Goal: Task Accomplishment & Management: Manage account settings

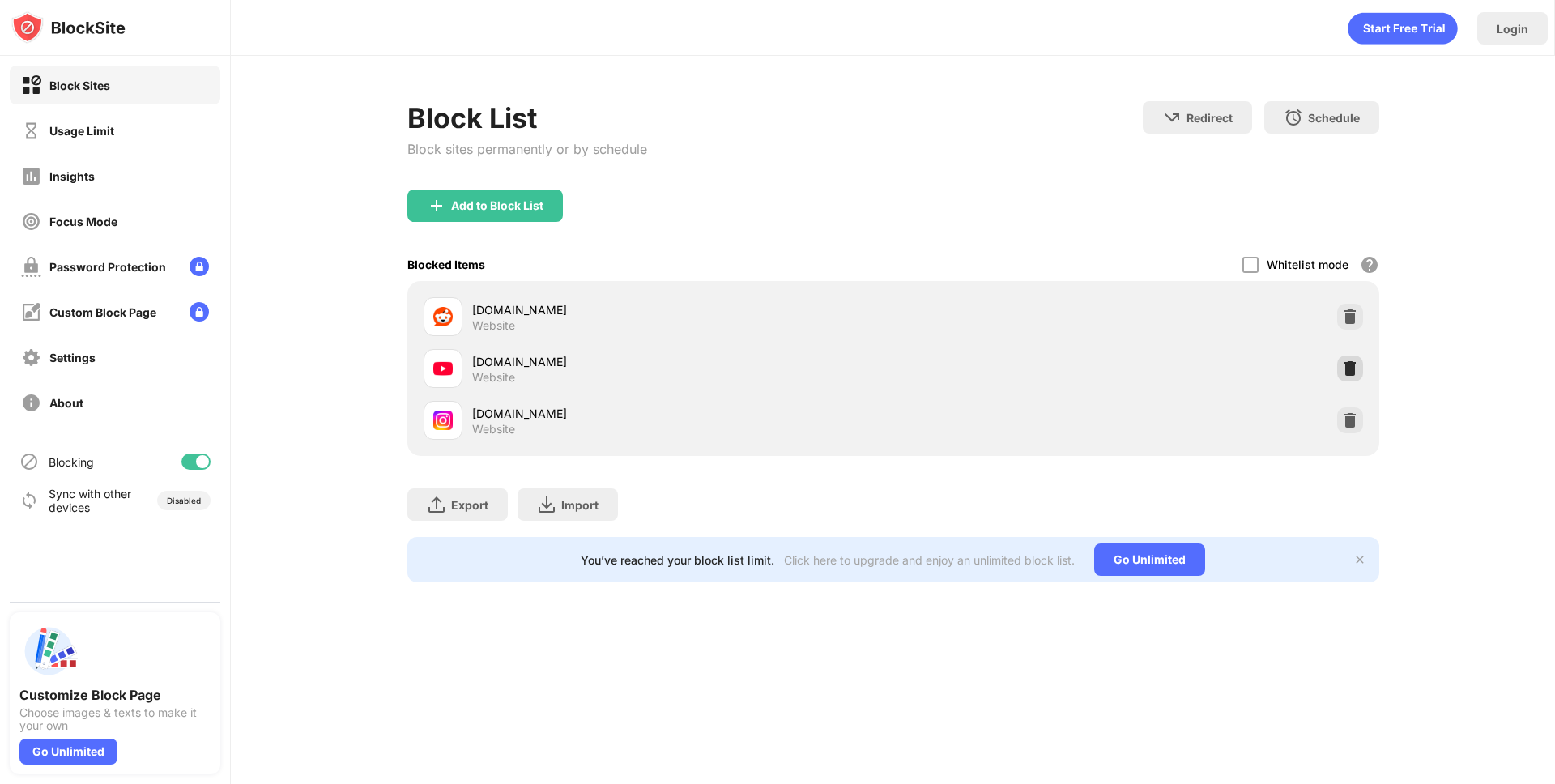
click at [1353, 367] on img at bounding box center [1349, 368] width 16 height 16
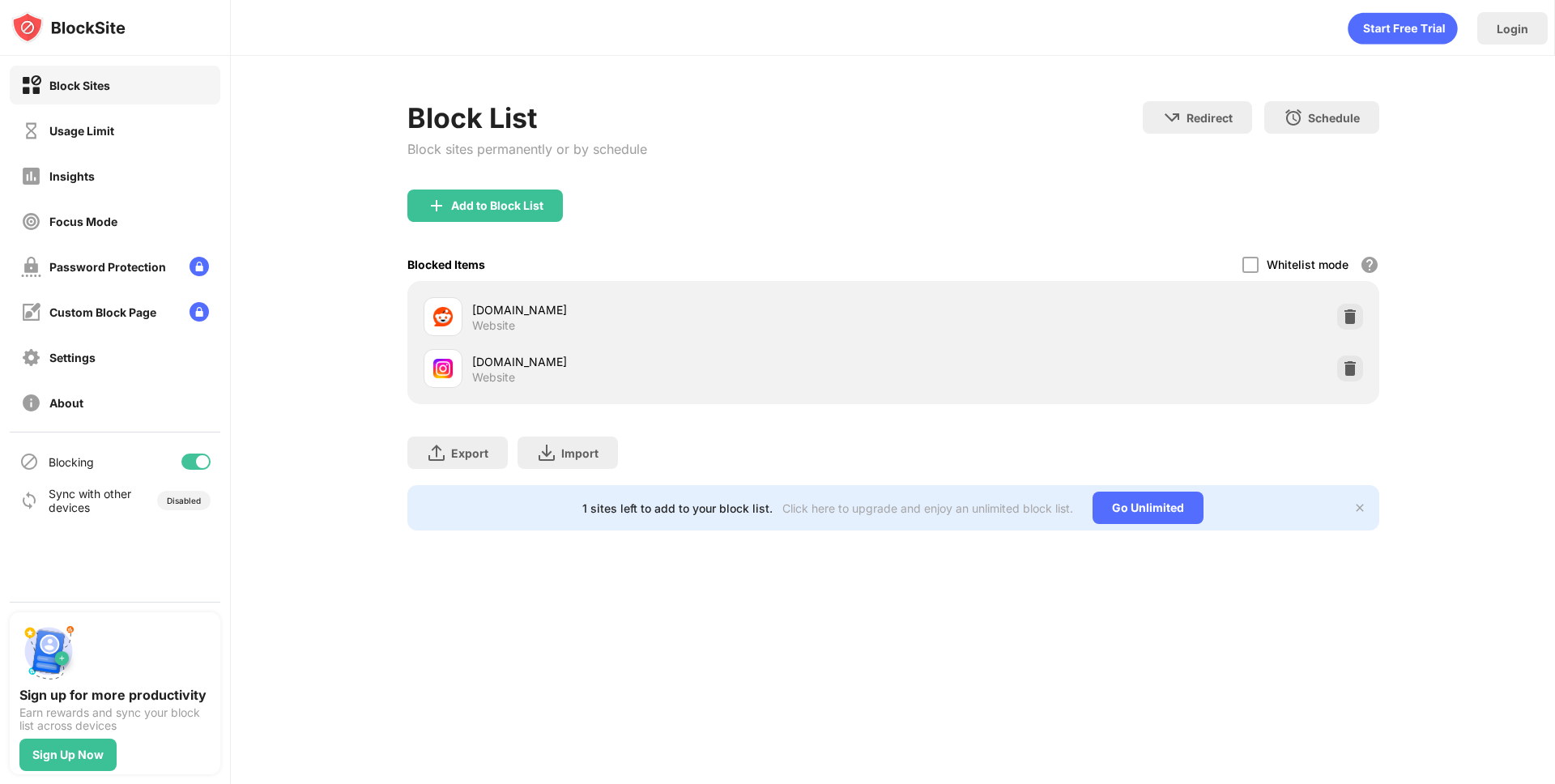
click at [492, 183] on div "Block List Block sites permanently or by schedule" at bounding box center [527, 145] width 240 height 89
click at [484, 196] on div "Add to Block List" at bounding box center [485, 206] width 156 height 33
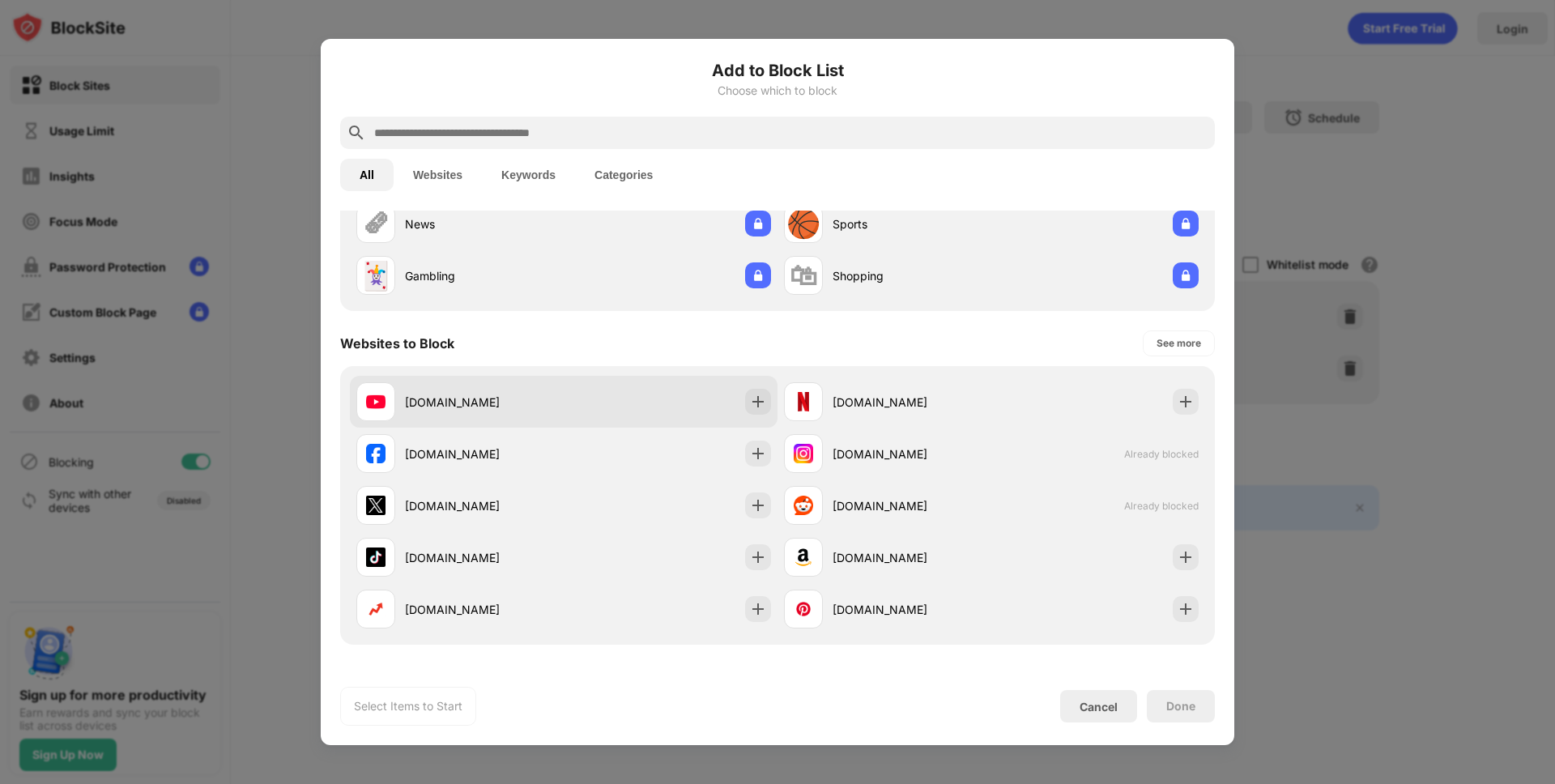
scroll to position [122, 0]
click at [638, 400] on div "[DOMAIN_NAME]" at bounding box center [564, 400] width 428 height 52
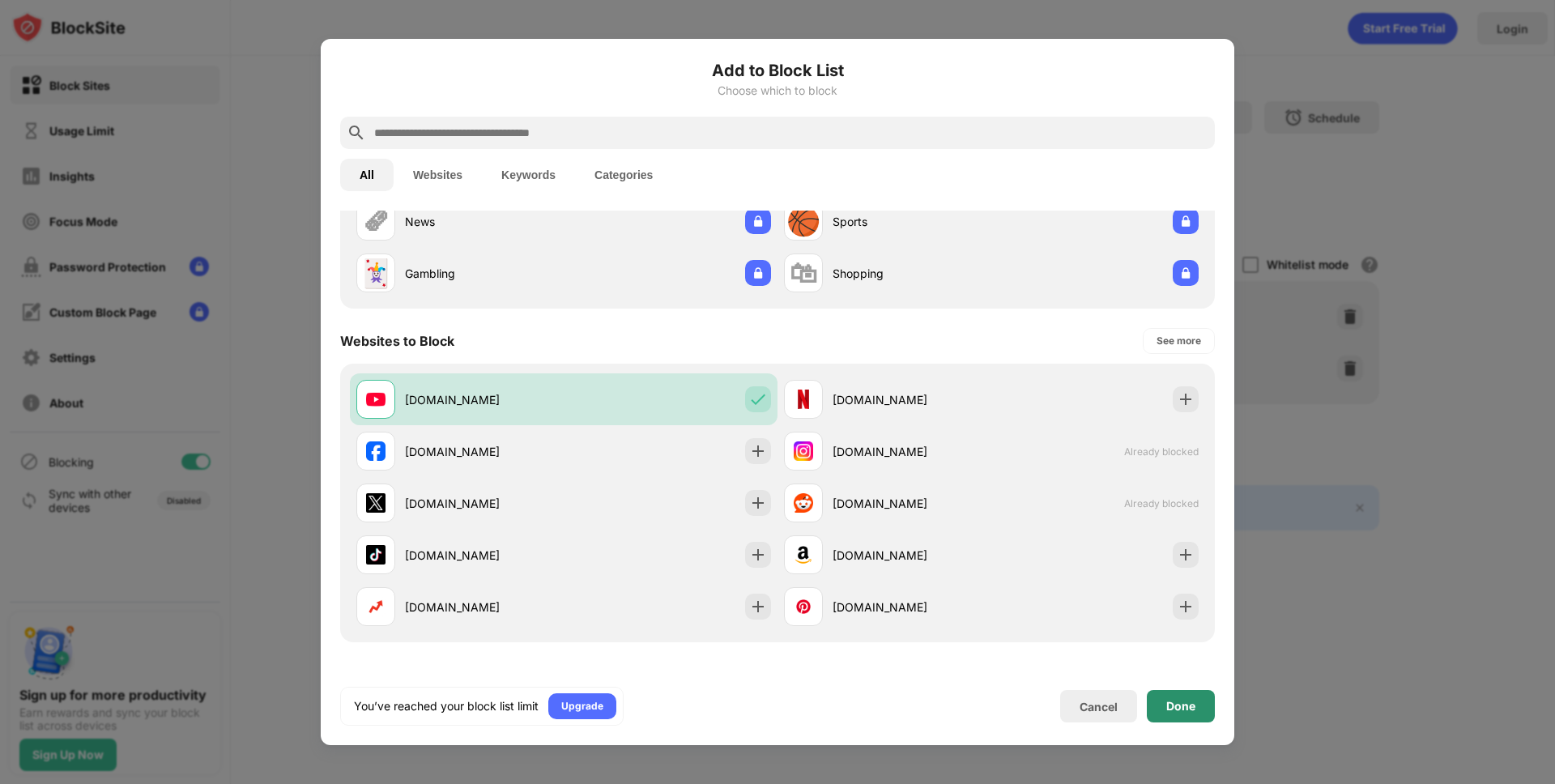
click at [1177, 716] on div "Done" at bounding box center [1180, 705] width 68 height 33
